Goal: Task Accomplishment & Management: Complete application form

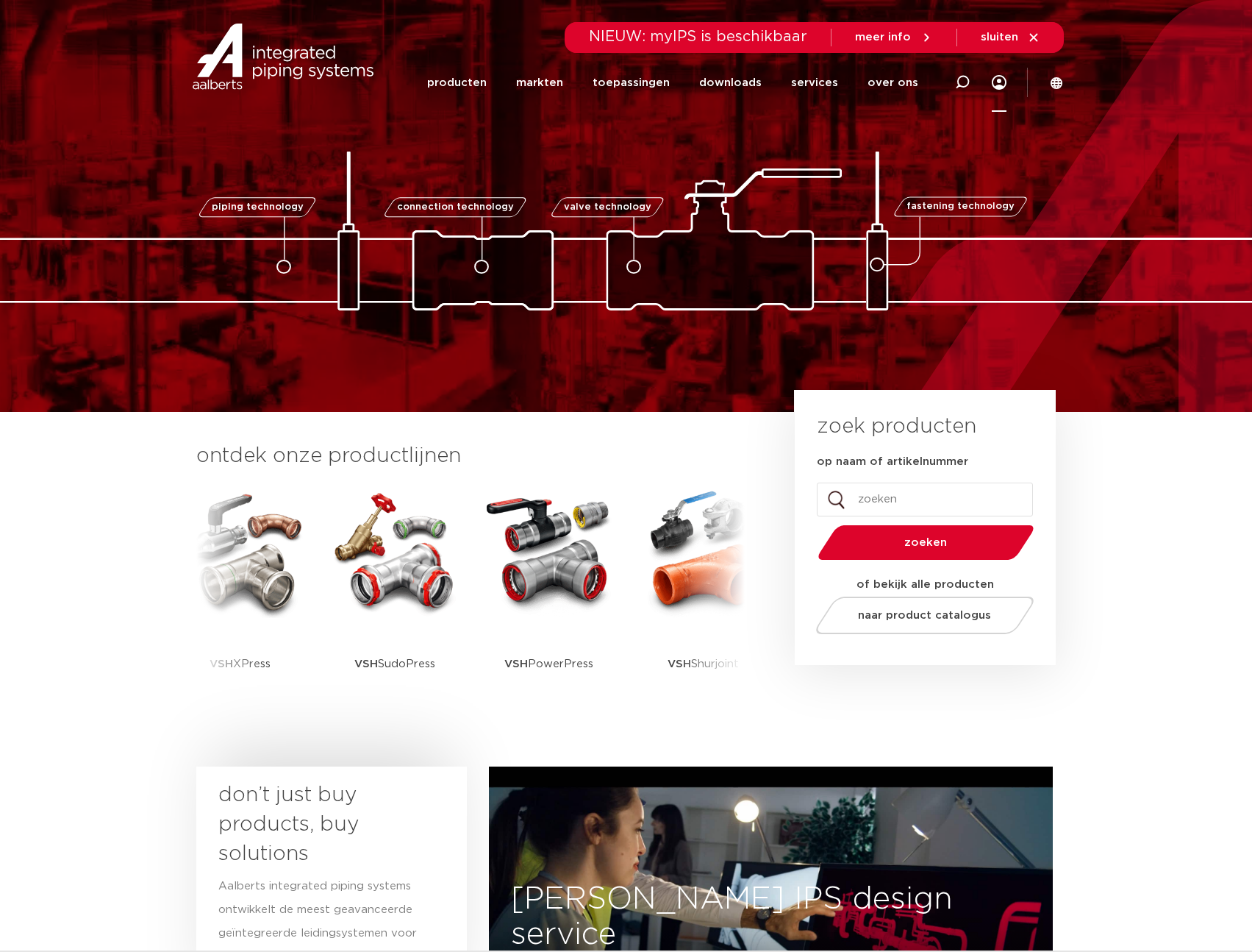
click at [995, 86] on icon at bounding box center [999, 83] width 15 height 15
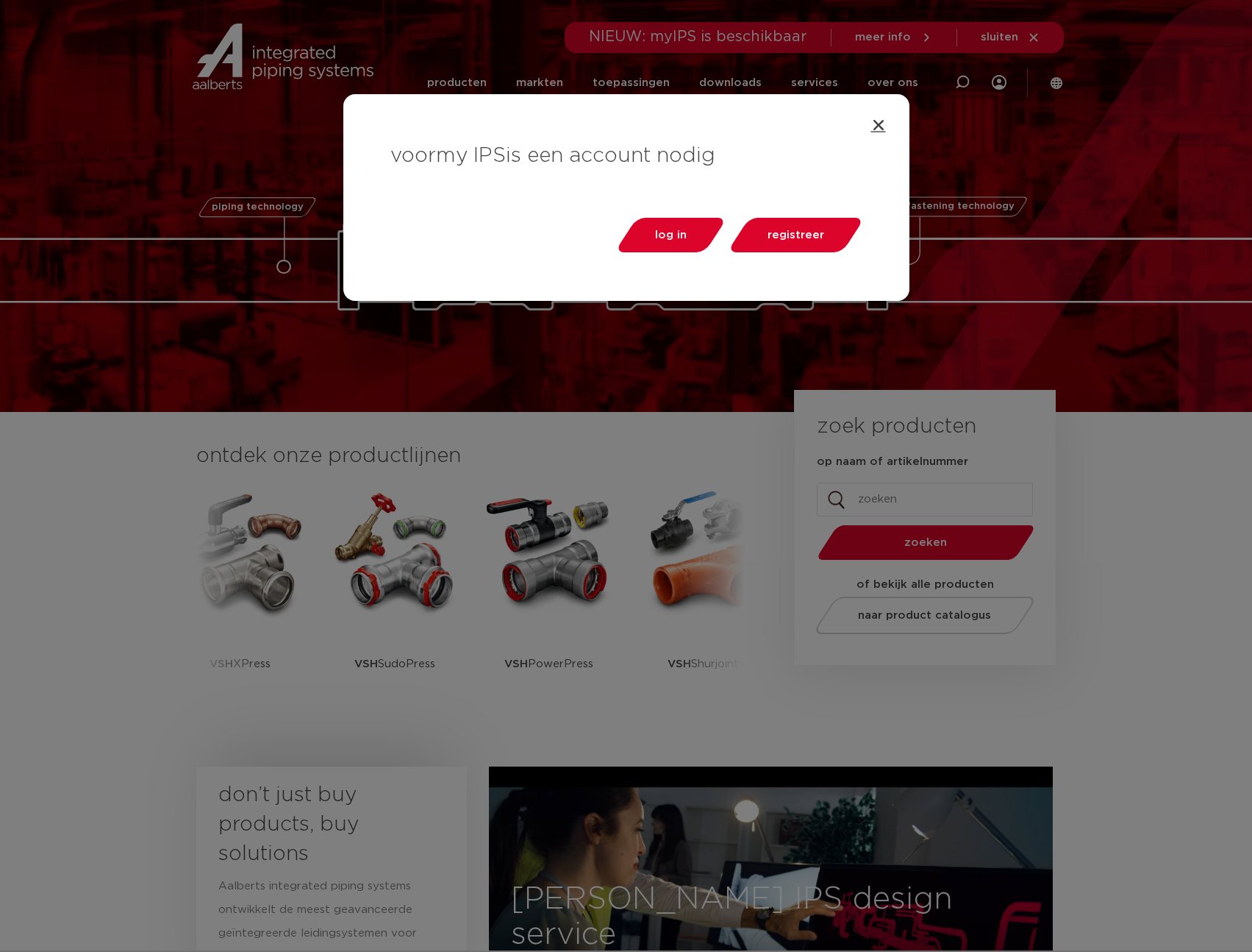
click at [882, 125] on icon "Close" at bounding box center [879, 125] width 15 height 15
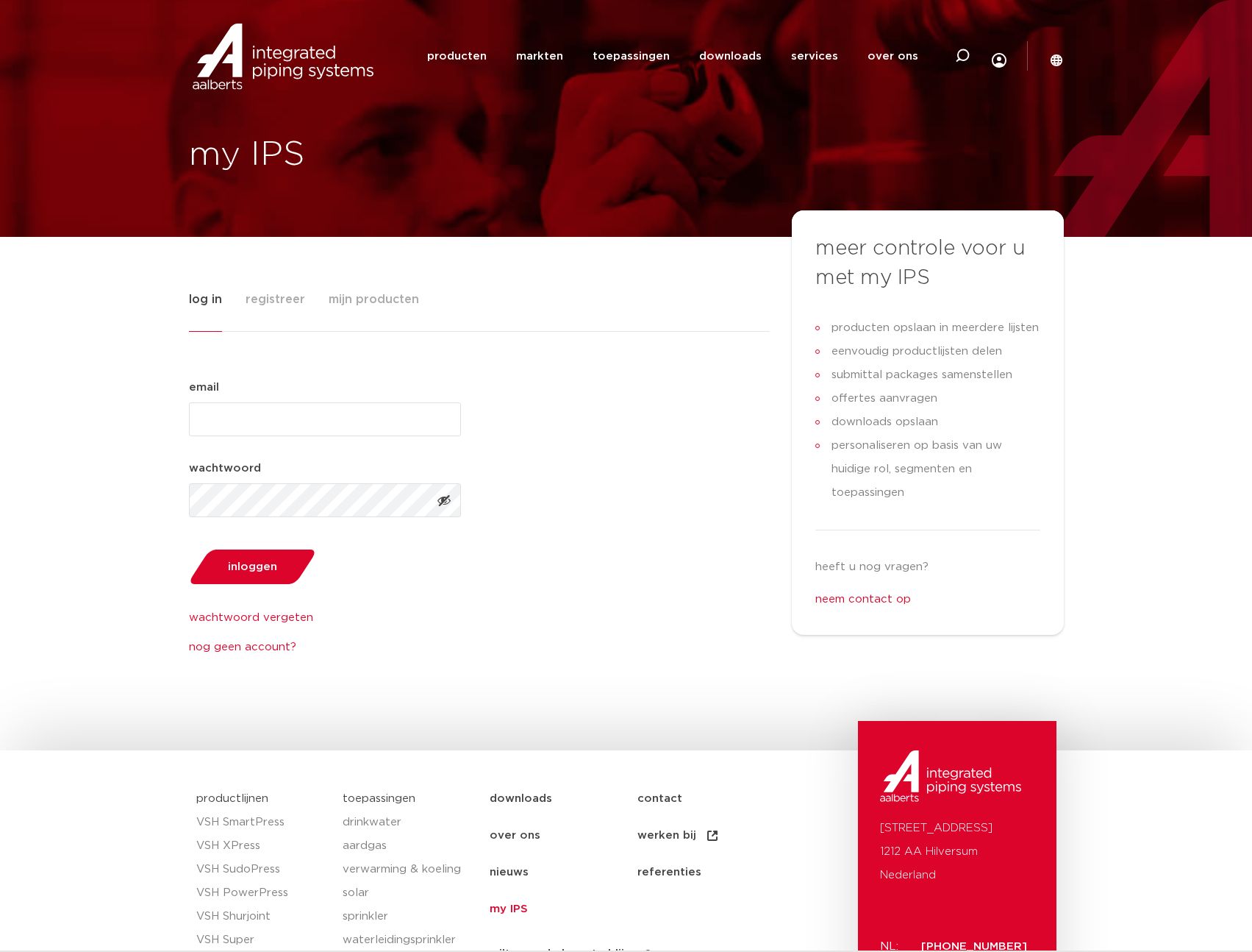
click at [371, 301] on span "mijn producten" at bounding box center [374, 299] width 90 height 29
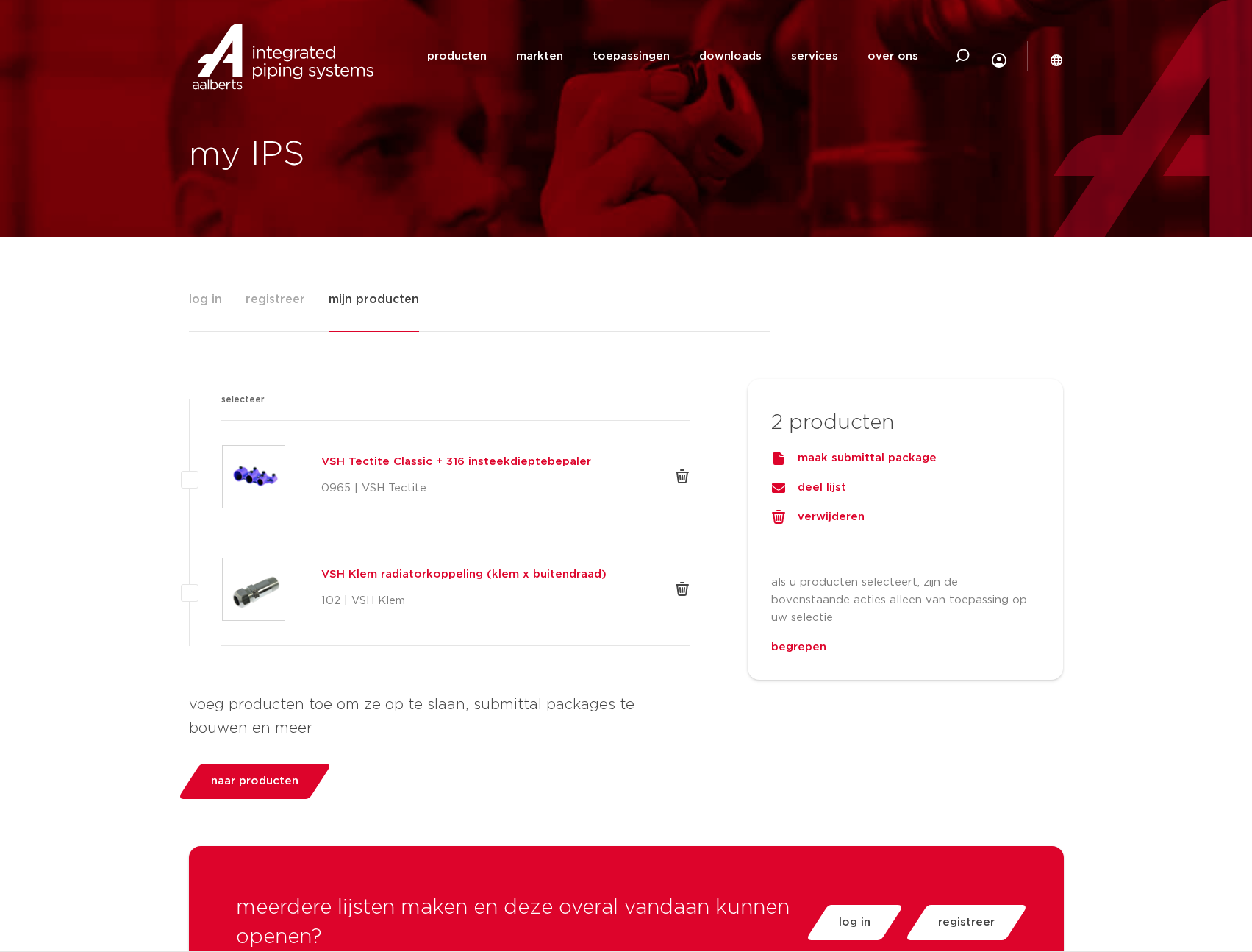
drag, startPoint x: 270, startPoint y: 786, endPoint x: 280, endPoint y: 793, distance: 12.2
click at [270, 786] on span "naar producten" at bounding box center [254, 781] width 88 height 23
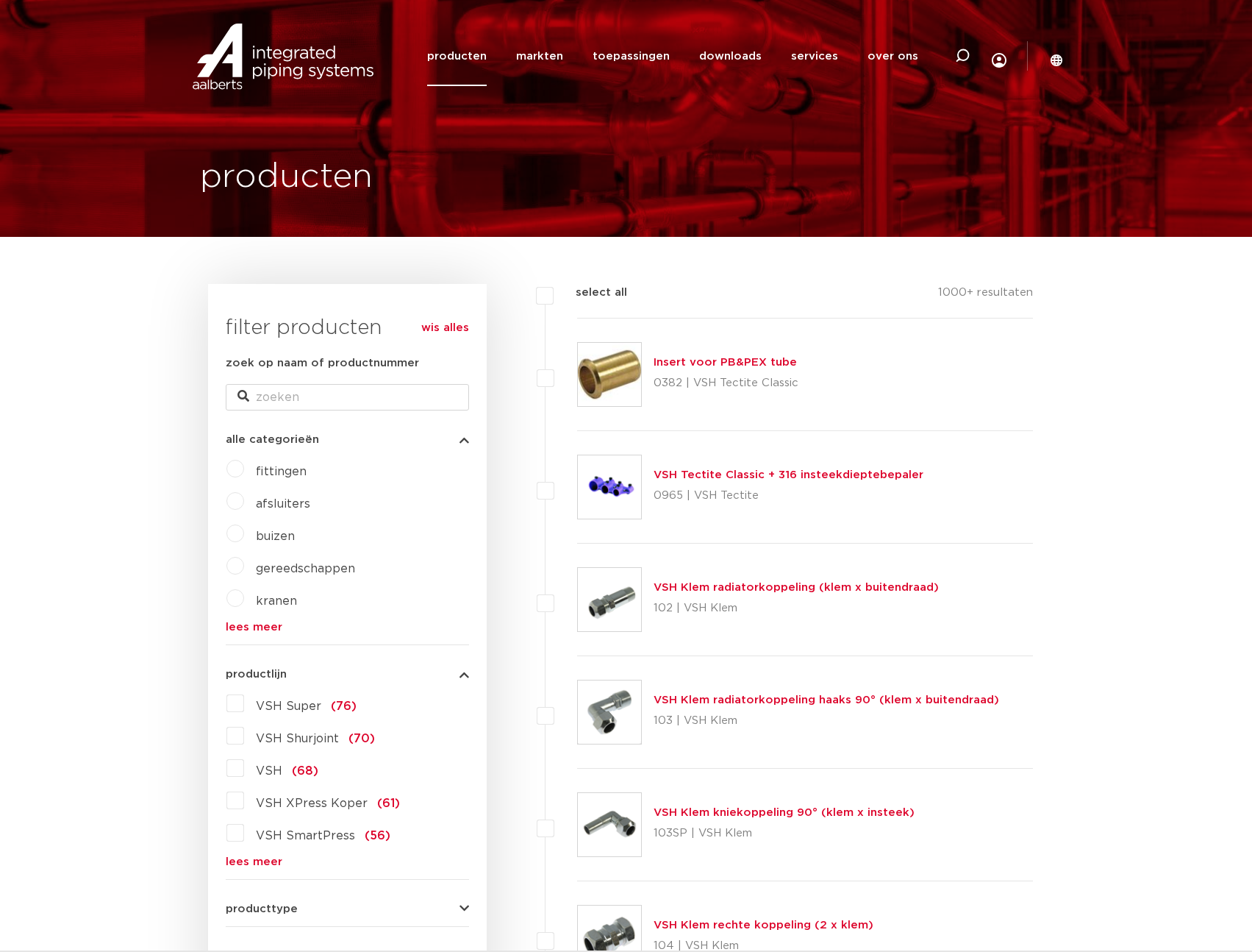
drag, startPoint x: 549, startPoint y: 829, endPoint x: 601, endPoint y: 787, distance: 66.8
click at [577, 816] on label at bounding box center [577, 816] width 0 height 0
checkbox input "true"
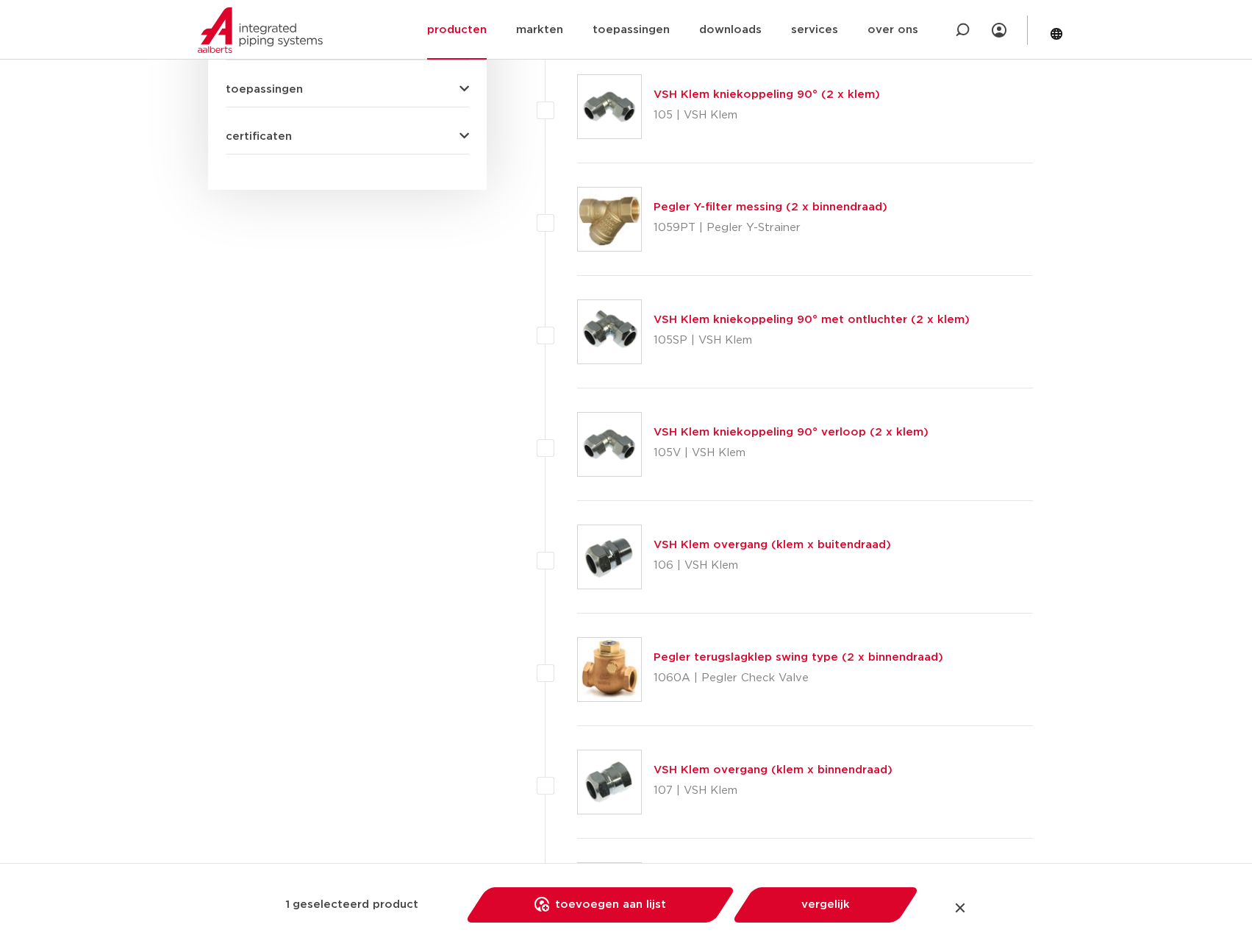
scroll to position [1169, 0]
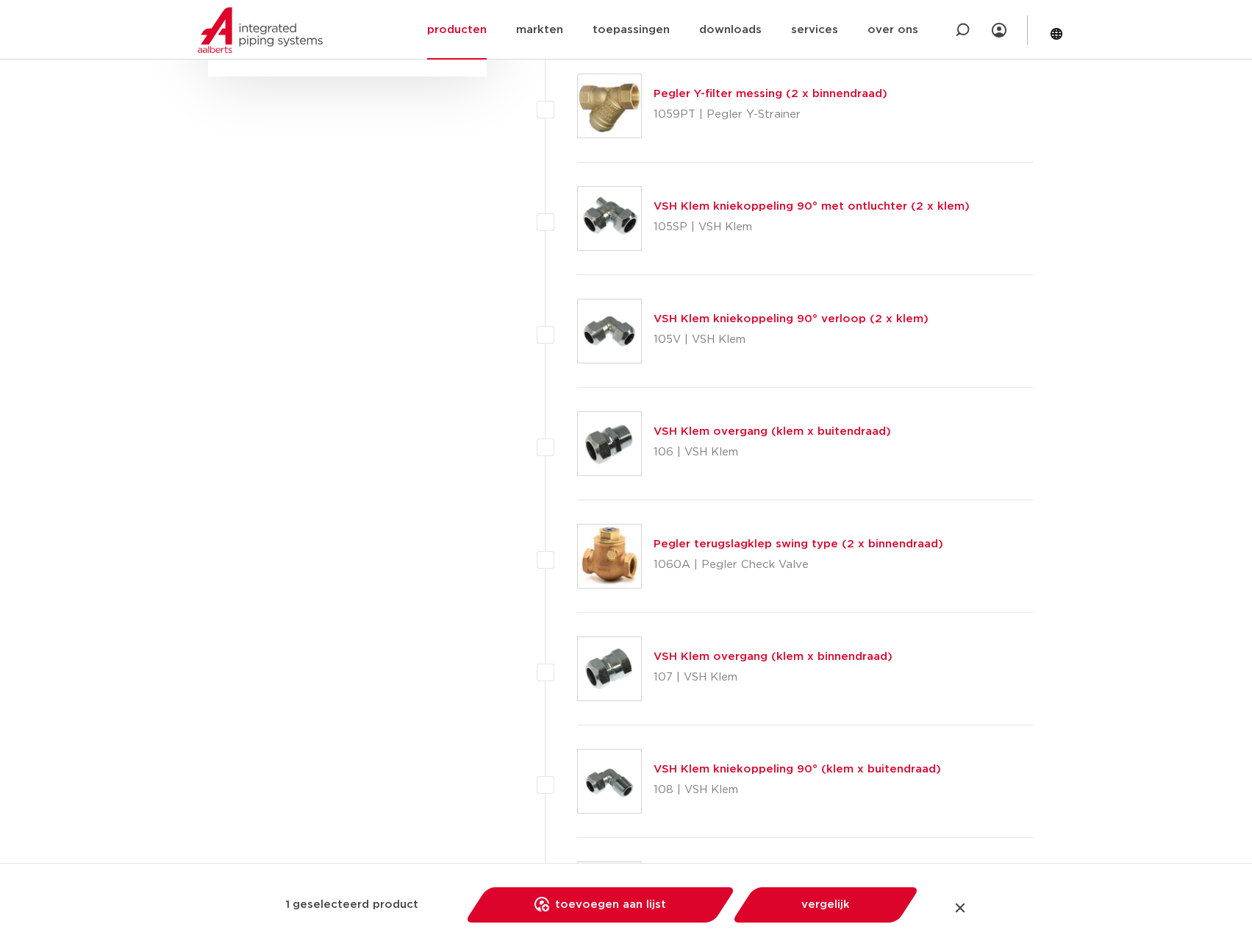
click at [577, 773] on label at bounding box center [577, 773] width 0 height 0
checkbox input "true"
click at [577, 548] on label at bounding box center [577, 548] width 0 height 0
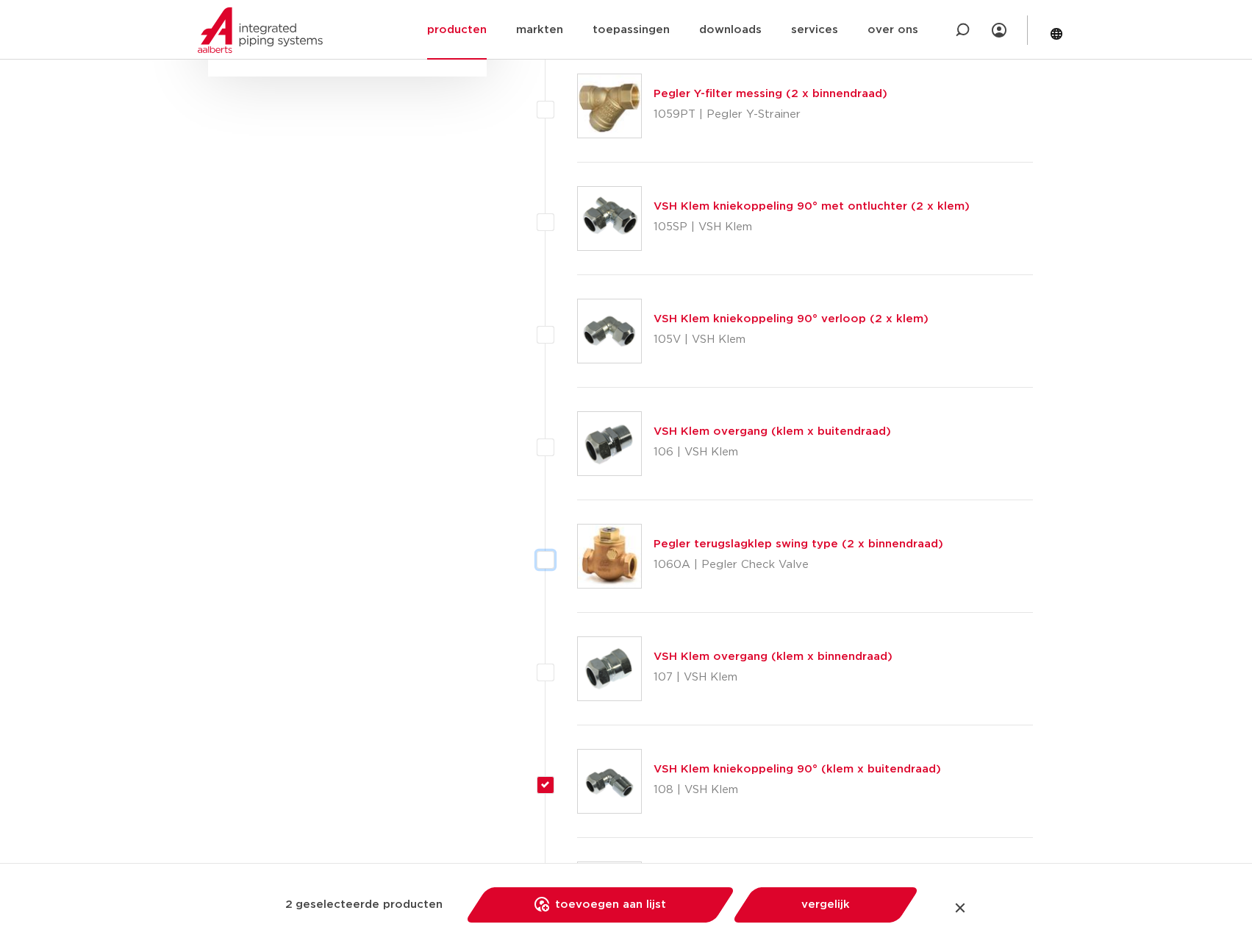
checkbox input "true"
click at [637, 905] on link "toevoegen aan lijst opslaan in my IPS" at bounding box center [600, 904] width 249 height 35
click at [643, 869] on link "bekijk" at bounding box center [643, 865] width 54 height 18
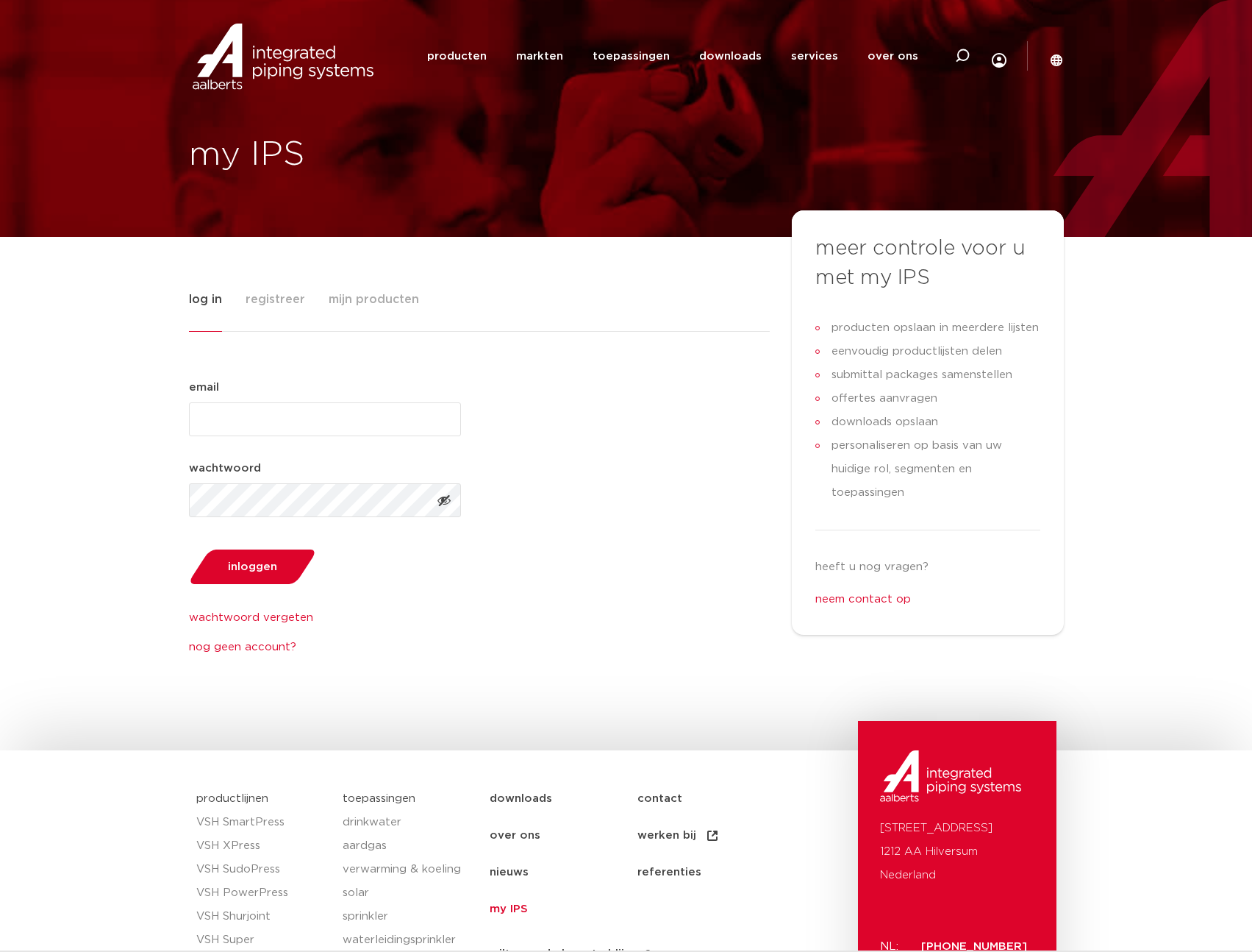
click at [382, 297] on span "mijn producten" at bounding box center [374, 299] width 90 height 29
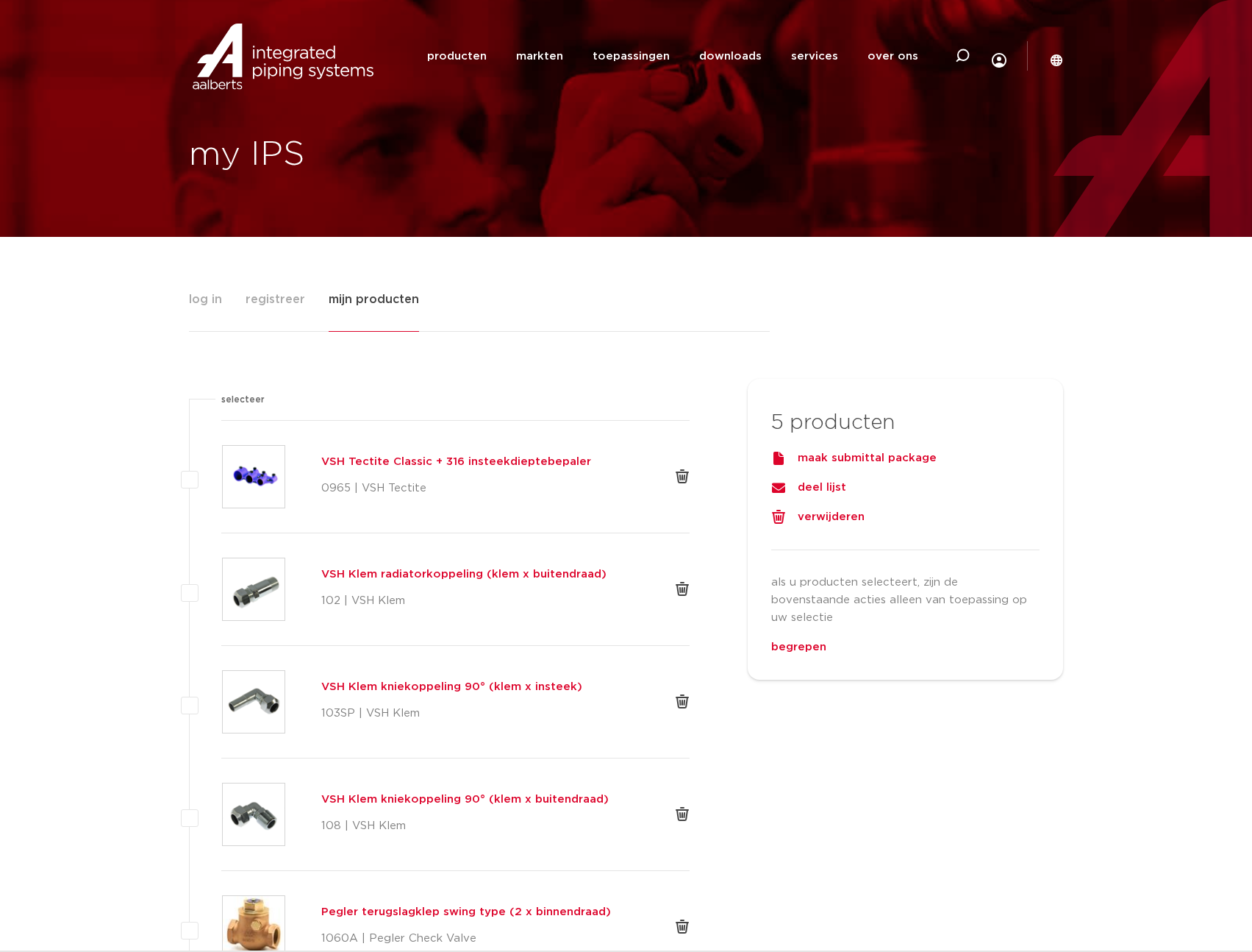
click at [881, 458] on div "maak submittal package" at bounding box center [906, 459] width 269 height 18
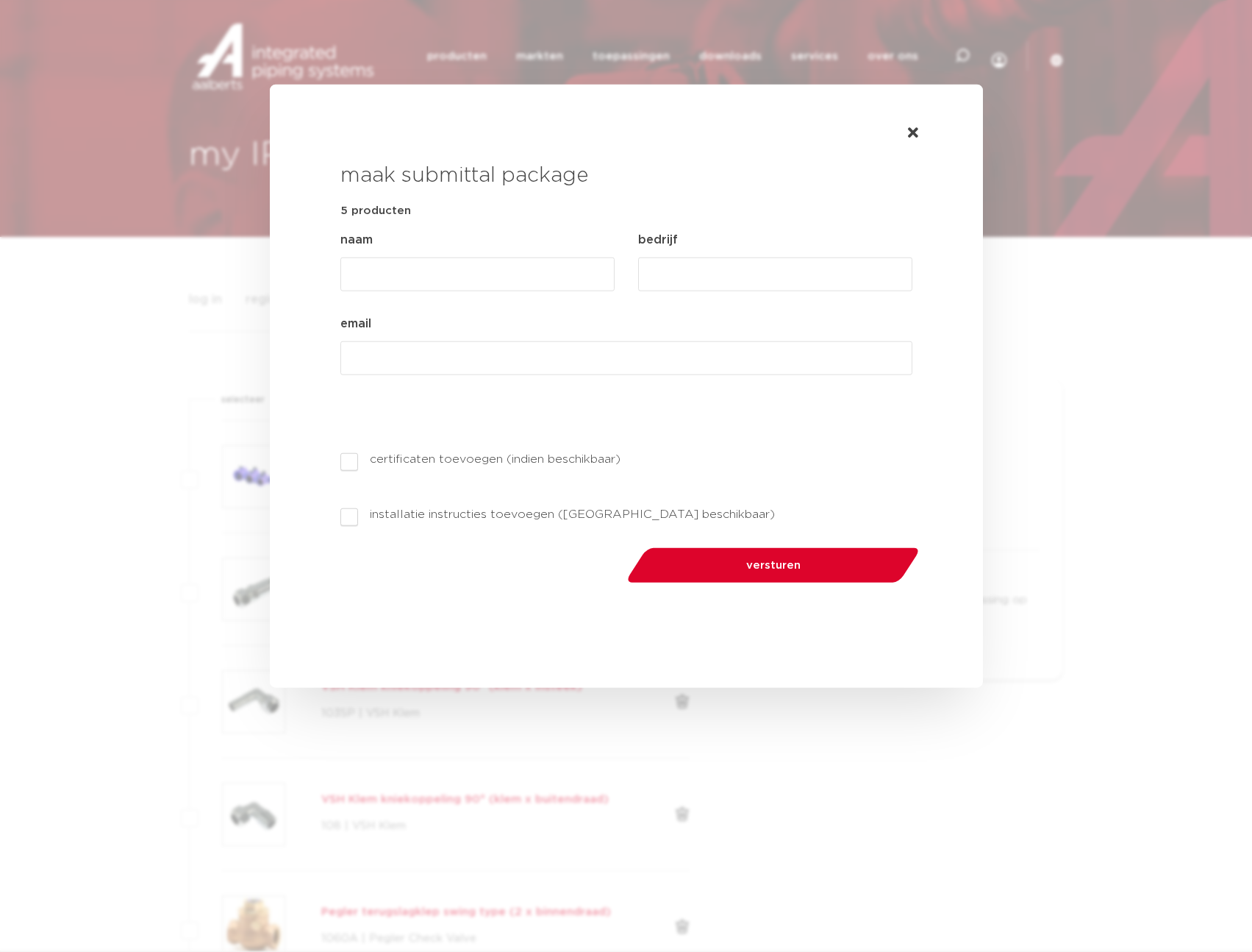
click at [430, 278] on input "naam (Vereist)" at bounding box center [477, 273] width 274 height 34
type input "Ruby"
type input "`erzfgd"
type input "ruby.dorsman@endeavour.nl"
drag, startPoint x: 354, startPoint y: 463, endPoint x: 366, endPoint y: 501, distance: 39.8
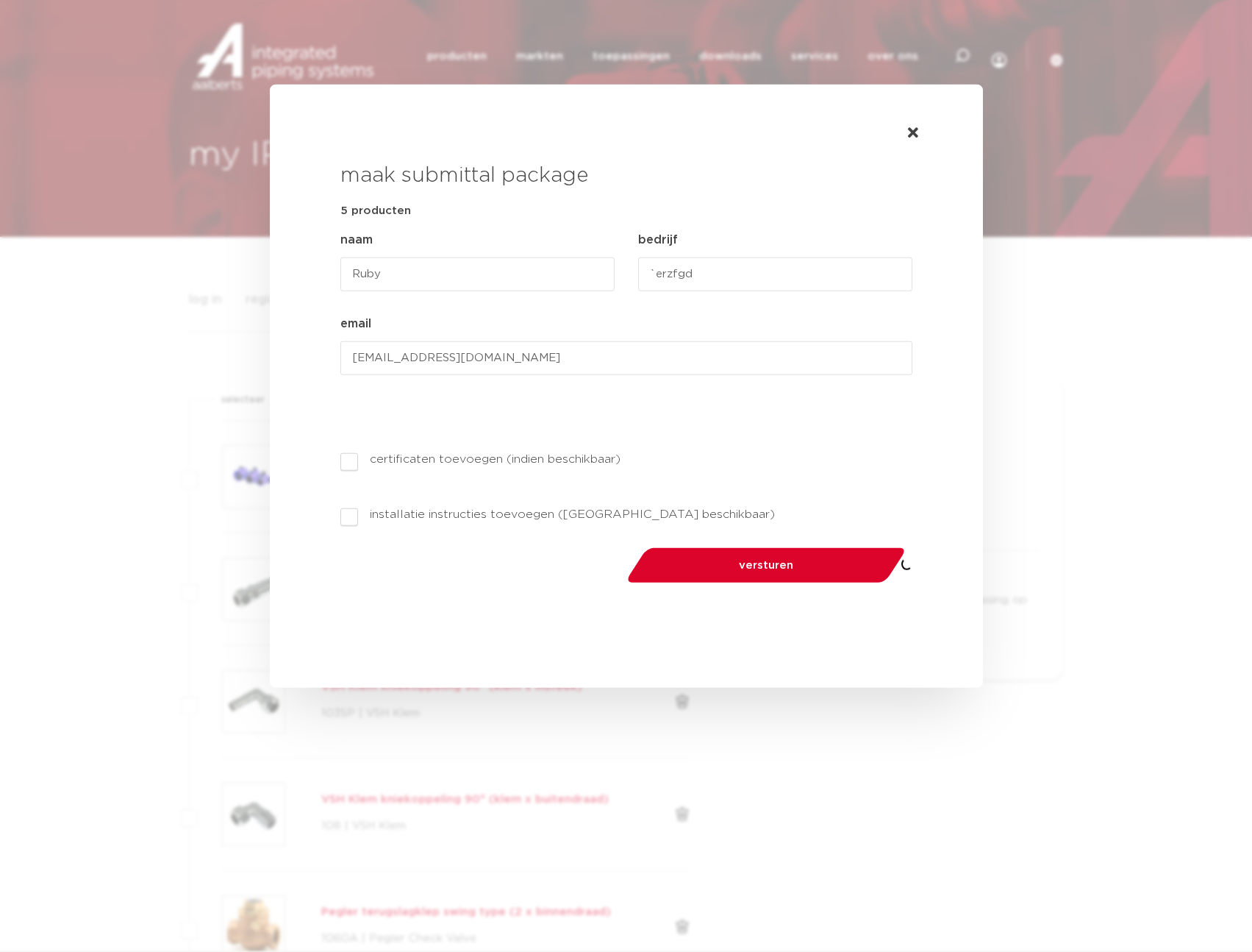
click at [354, 463] on label "certificaten toevoegen (indien beschikbaar)" at bounding box center [480, 459] width 280 height 18
click at [903, 445] on input "certificaten toevoegen (indien beschikbaar)" at bounding box center [907, 440] width 10 height 10
checkbox input "true"
click at [354, 517] on label "installatie instructies toevoegen (indien beschikbaar)" at bounding box center [558, 514] width 435 height 18
click at [903, 501] on input "installatie instructies toevoegen (indien beschikbaar)" at bounding box center [907, 496] width 10 height 10
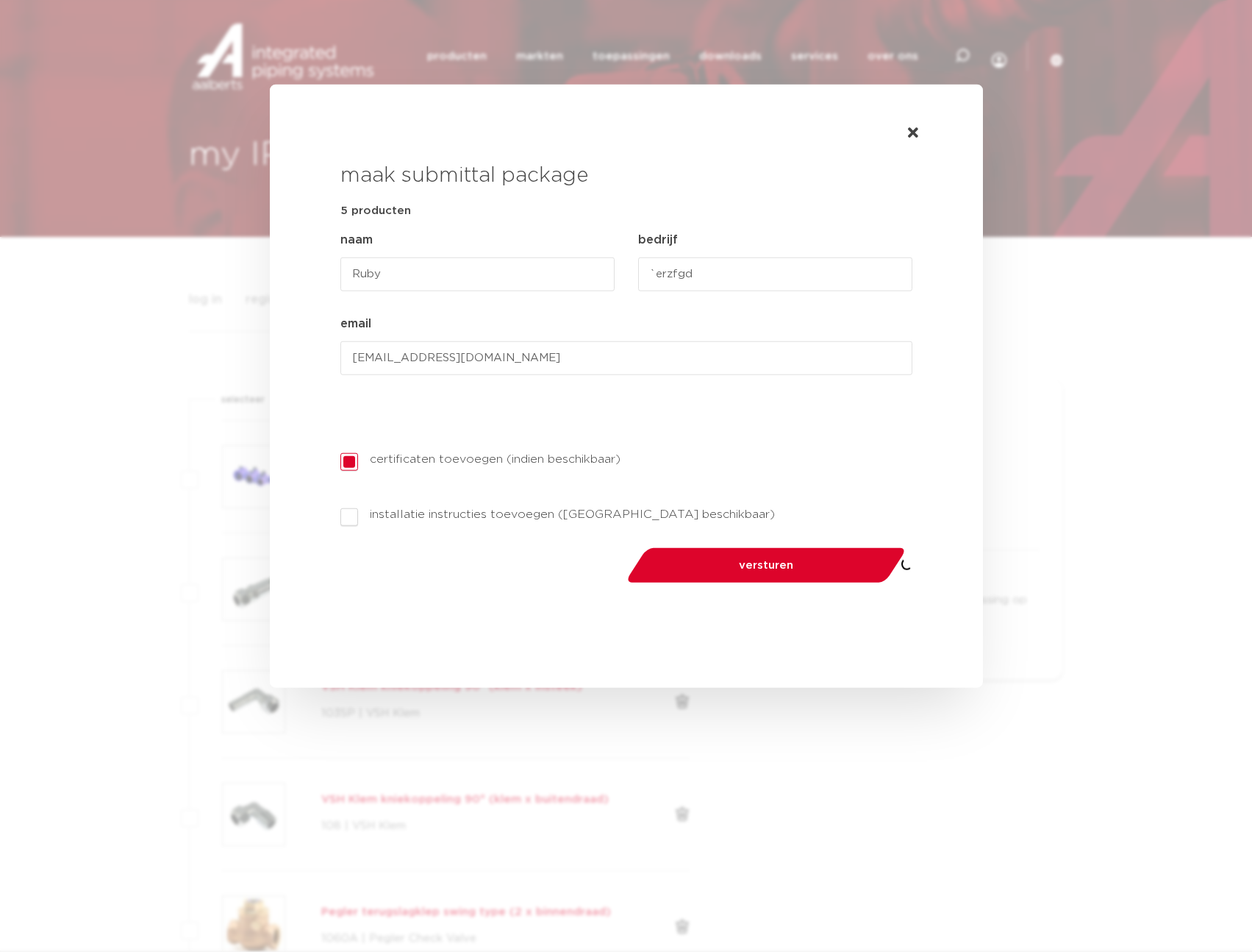
checkbox input "true"
click at [795, 567] on span "versturen" at bounding box center [766, 565] width 201 height 11
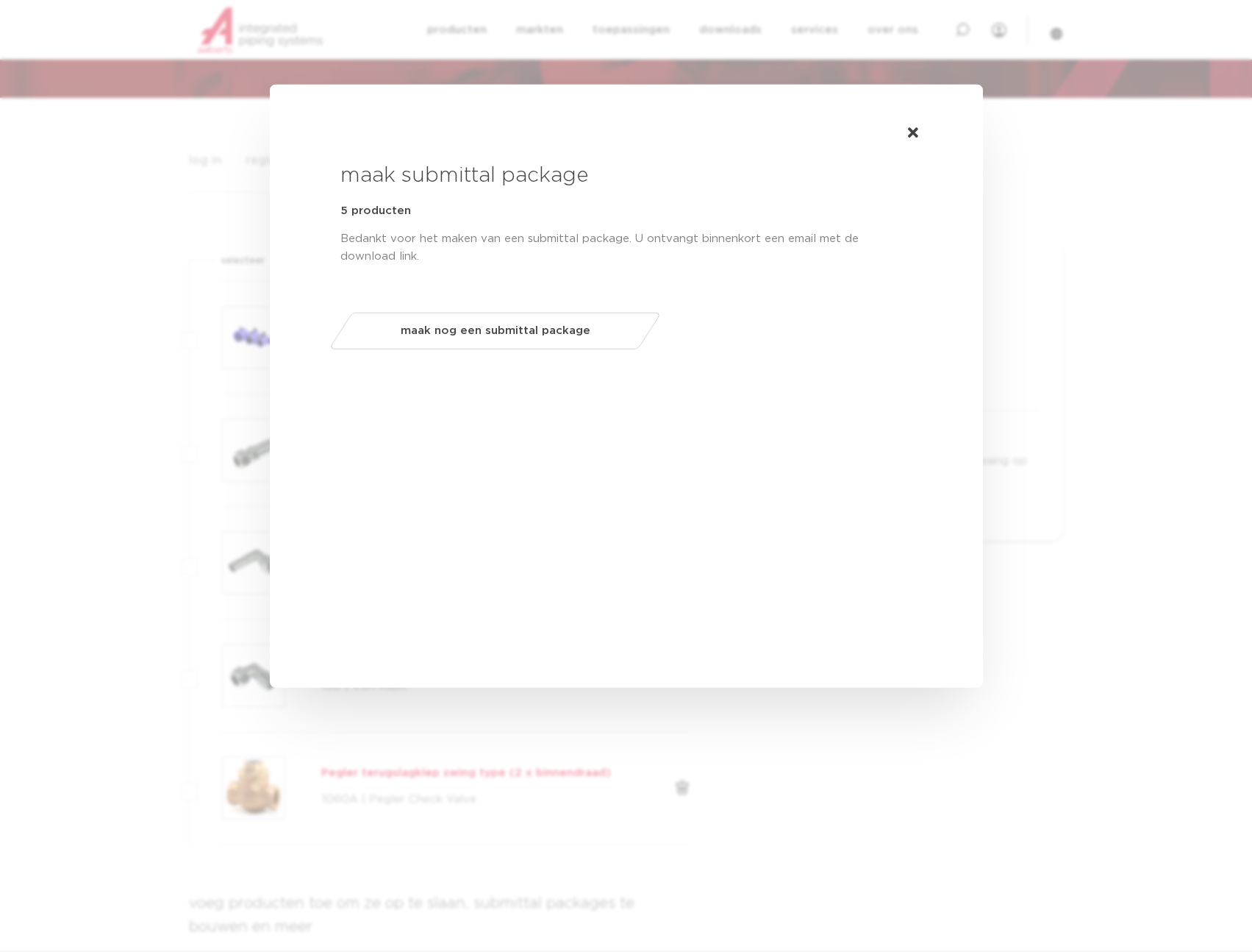
scroll to position [157, 0]
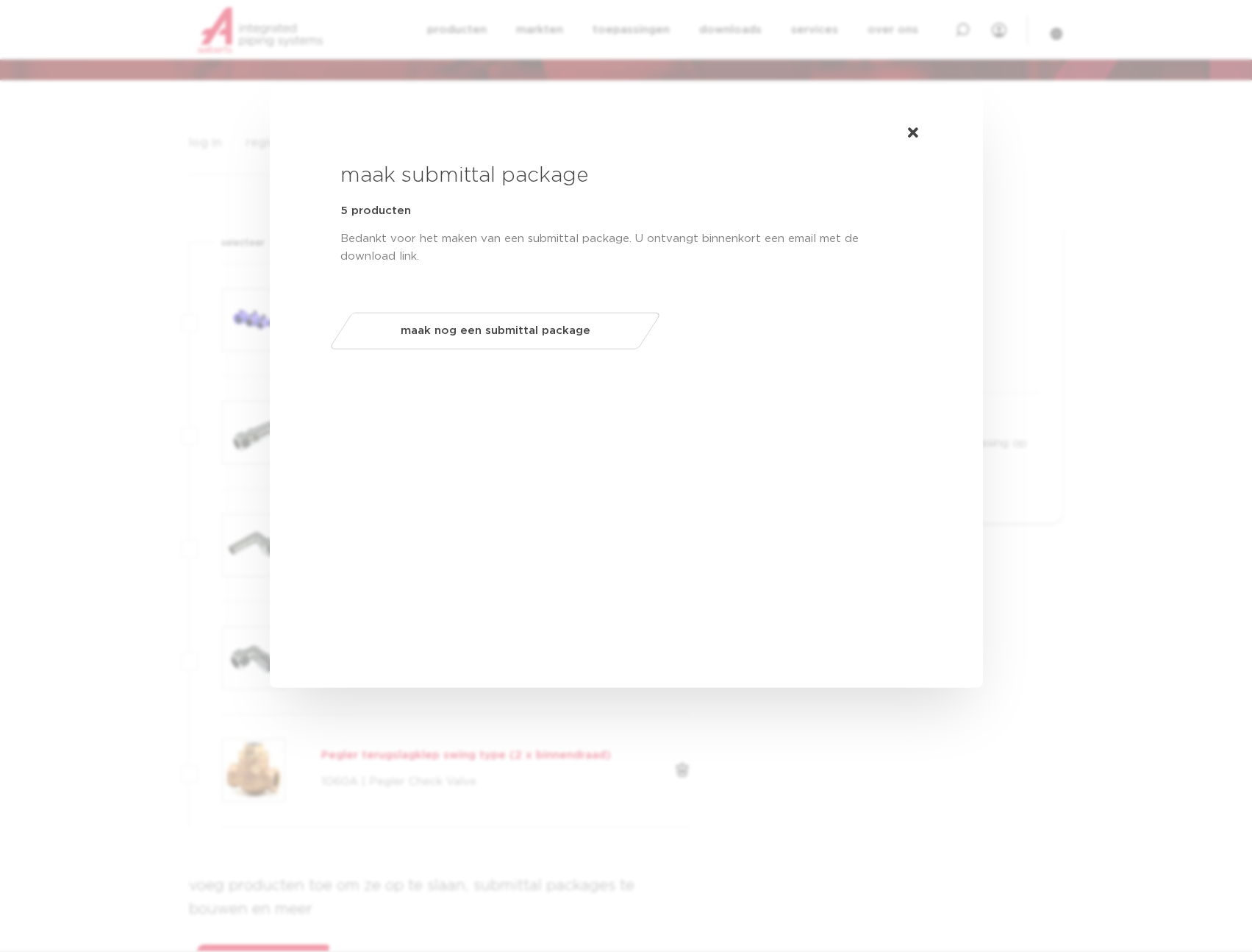
drag, startPoint x: 912, startPoint y: 134, endPoint x: 855, endPoint y: 131, distance: 57.1
click at [912, 134] on icon "Tabs. Open items met enter of spatie, sluit af met escape en navigeer met de pi…" at bounding box center [913, 134] width 11 height 15
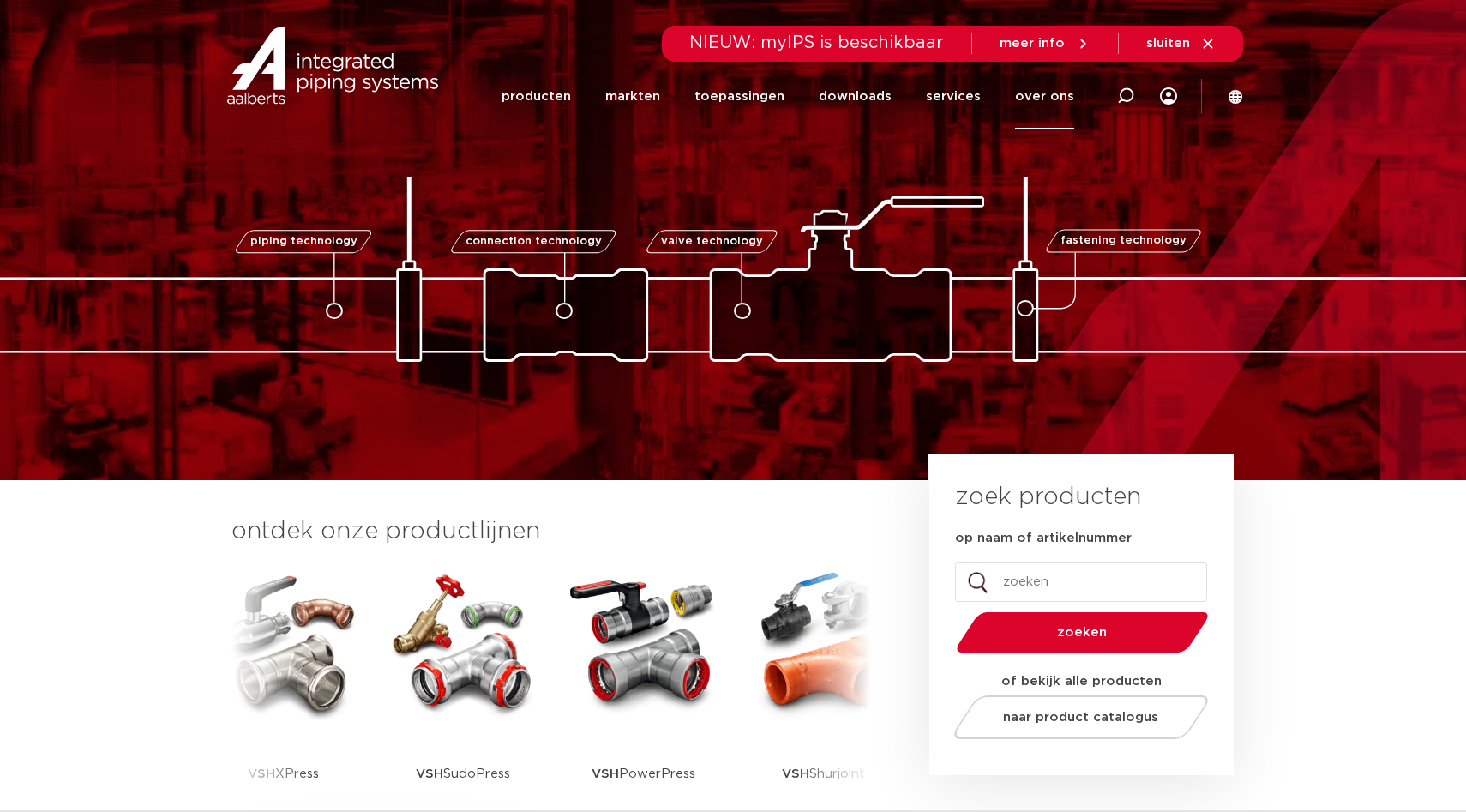
click at [1035, 97] on link "over ons" at bounding box center [1045, 95] width 60 height 66
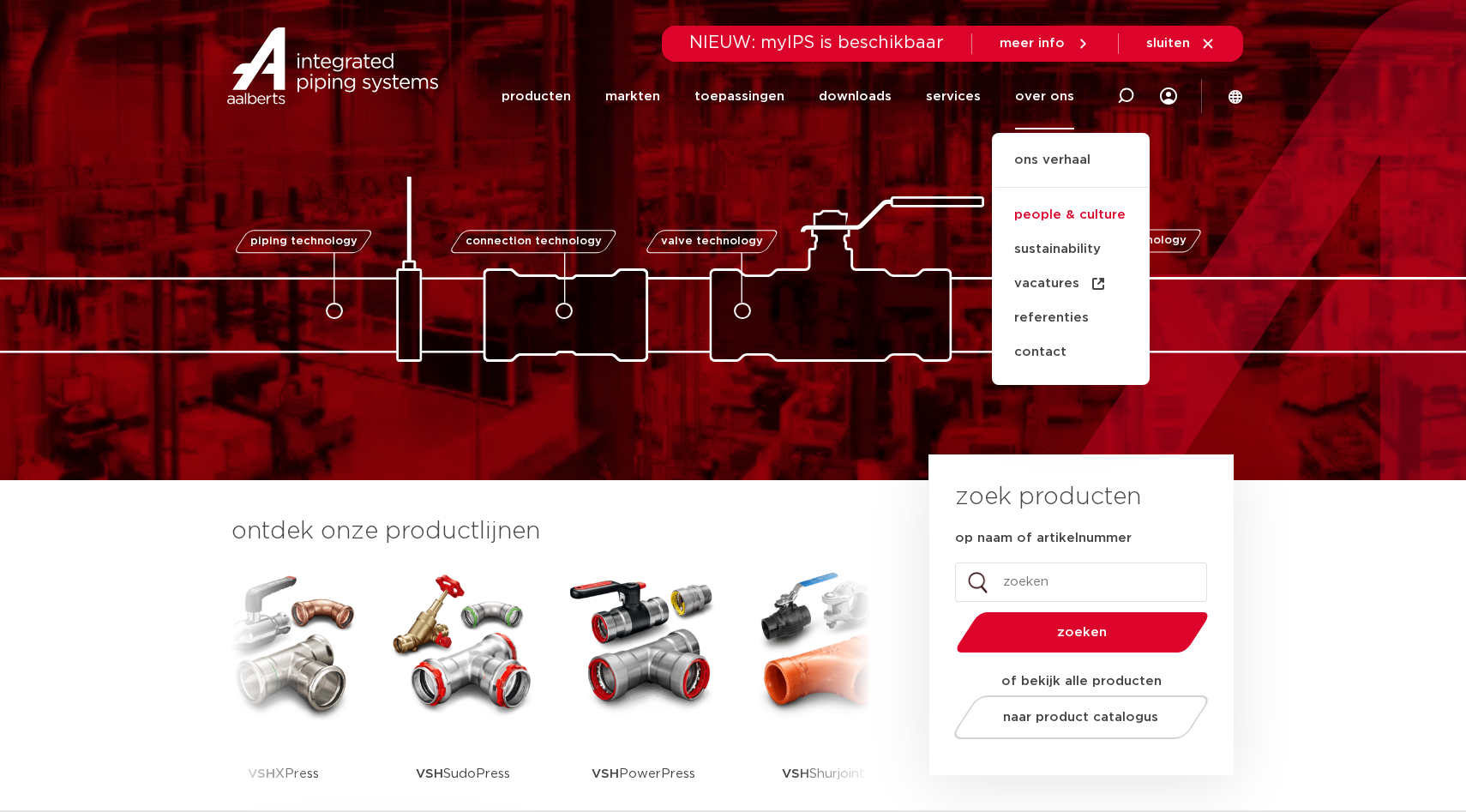
click at [1071, 214] on link "people & culture" at bounding box center [1070, 214] width 158 height 34
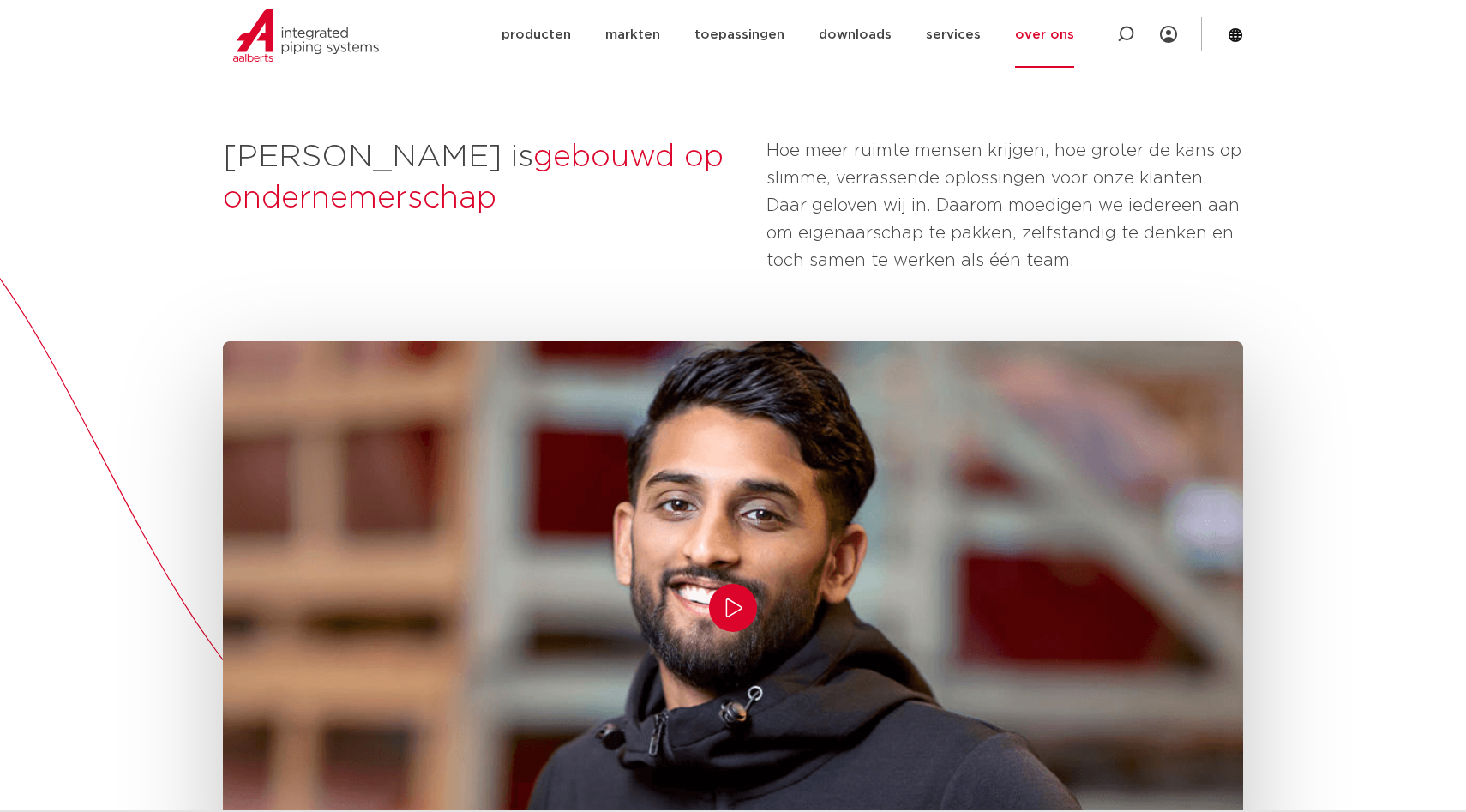
scroll to position [396, 0]
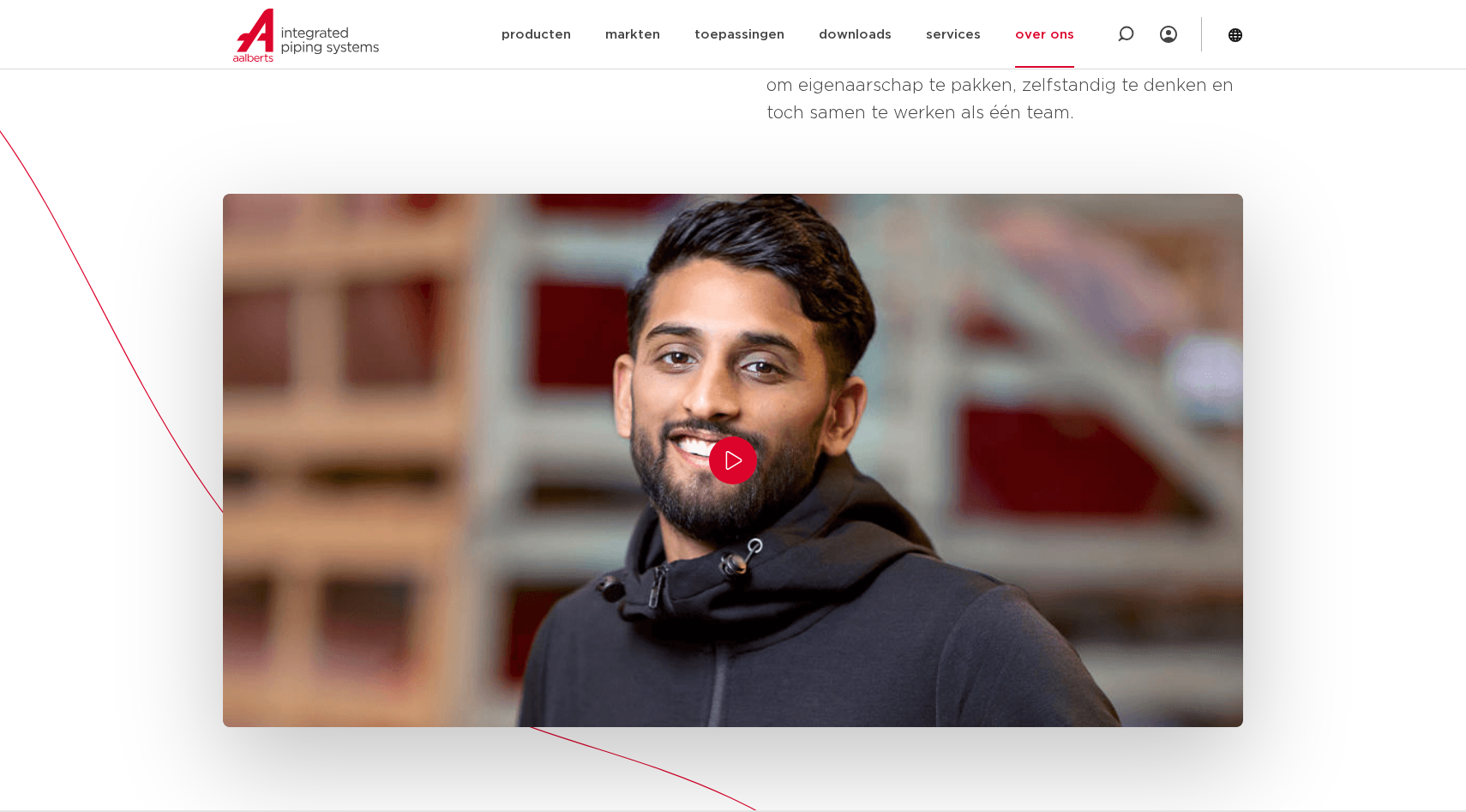
click at [736, 461] on icon "Play/Pause" at bounding box center [733, 460] width 21 height 21
click at [732, 458] on icon "Play/Pause" at bounding box center [733, 460] width 17 height 20
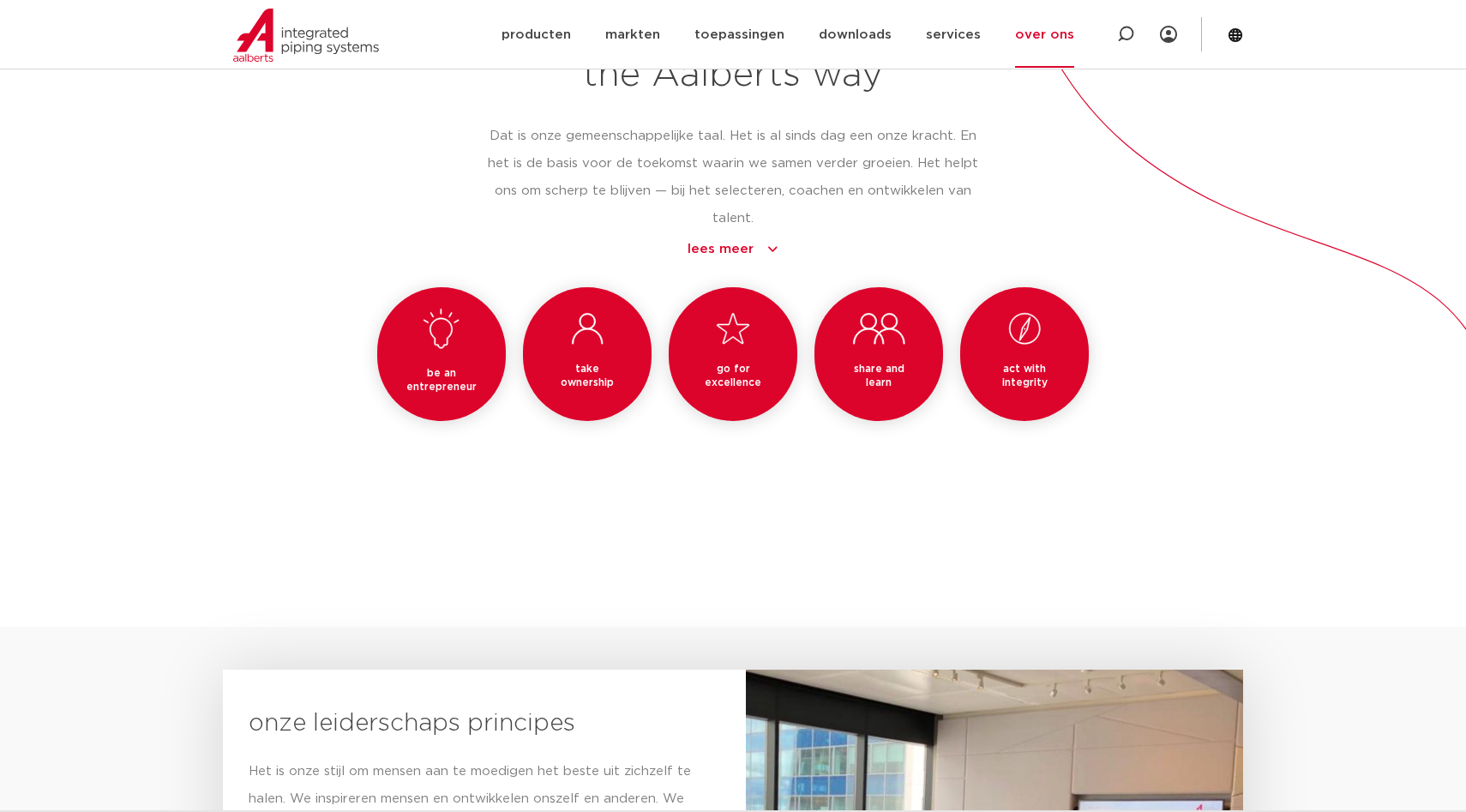
scroll to position [1688, 0]
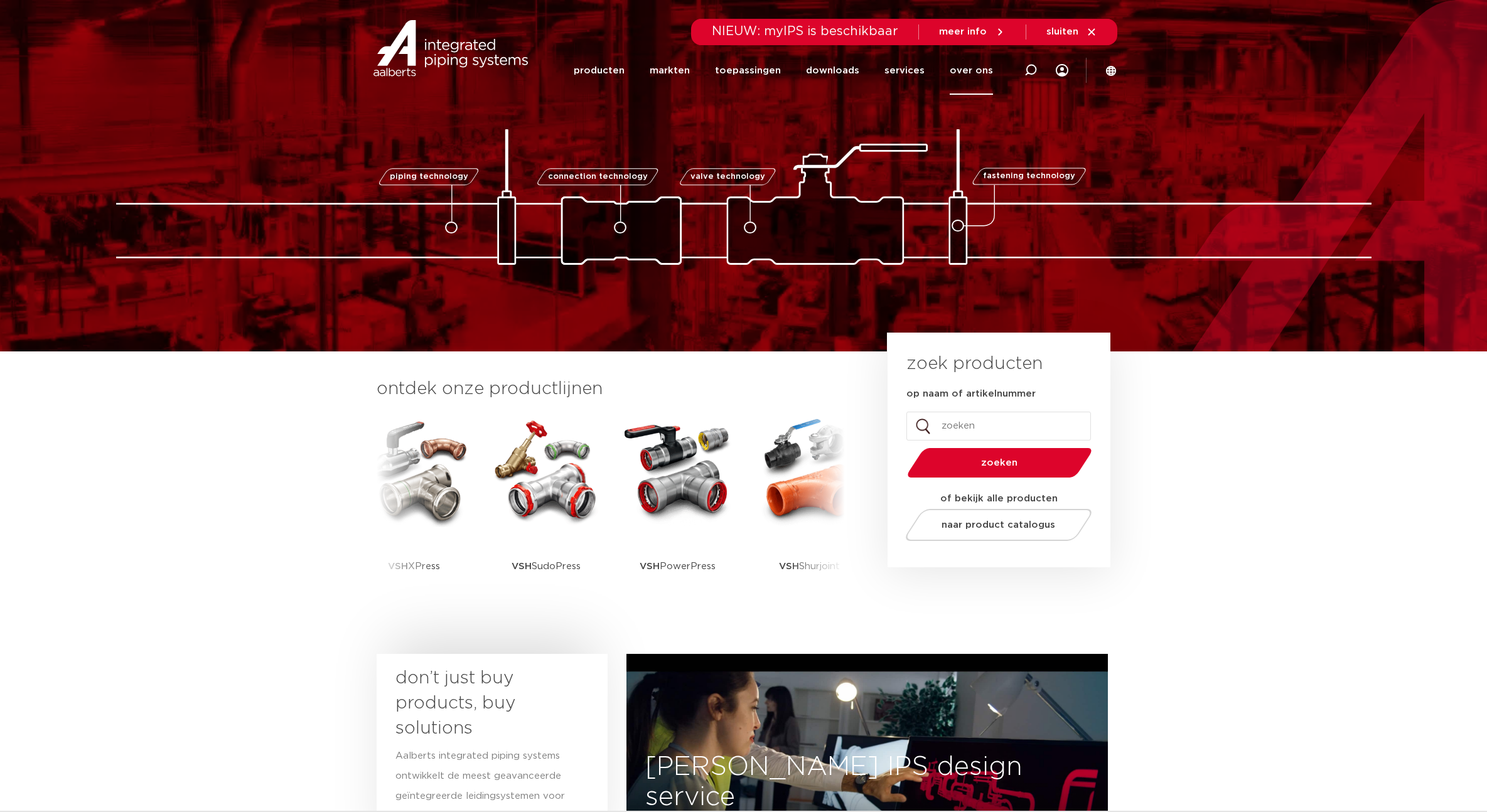
click at [968, 72] on link "over ons" at bounding box center [971, 70] width 44 height 48
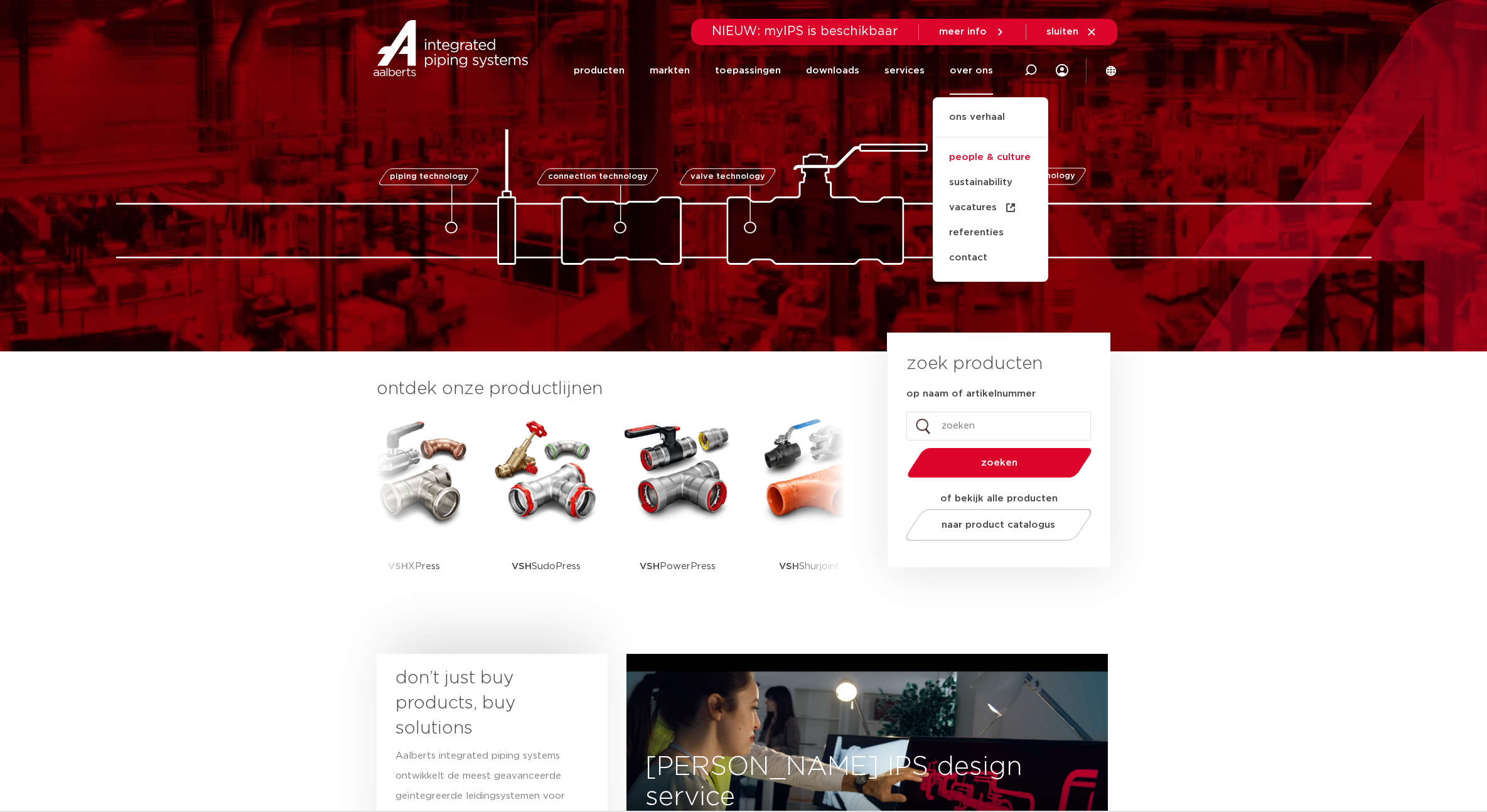
click at [974, 156] on link "people & culture" at bounding box center [990, 157] width 115 height 25
